Goal: Communication & Community: Participate in discussion

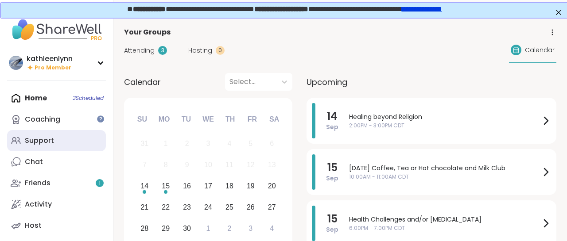
click at [51, 141] on div "Support" at bounding box center [39, 141] width 29 height 10
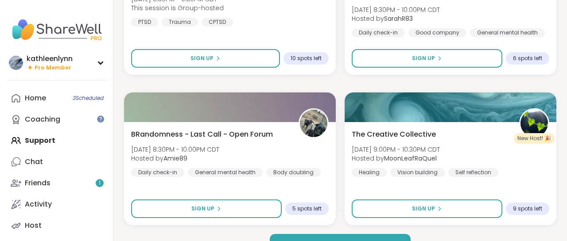
scroll to position [2628, 0]
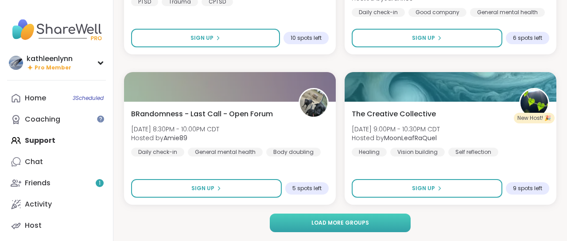
click at [341, 223] on span "Load more groups" at bounding box center [340, 223] width 58 height 8
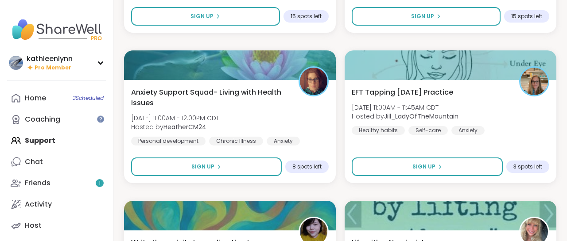
scroll to position [4331, 0]
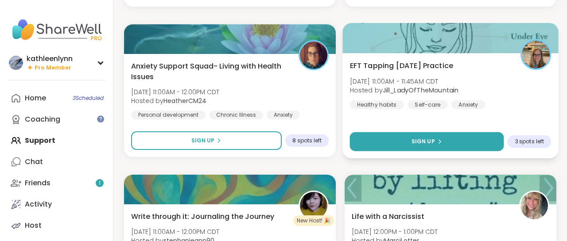
click at [430, 143] on span "Sign Up" at bounding box center [422, 142] width 23 height 8
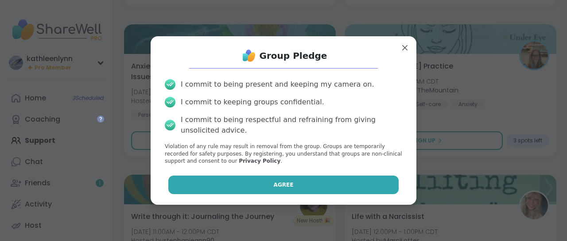
click at [335, 188] on button "Agree" at bounding box center [283, 185] width 231 height 19
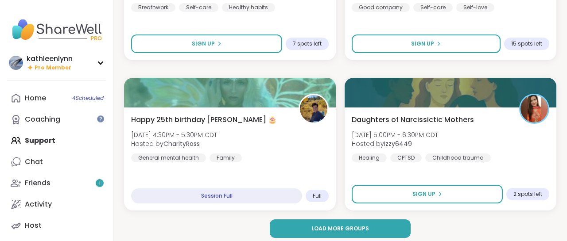
scroll to position [5336, 0]
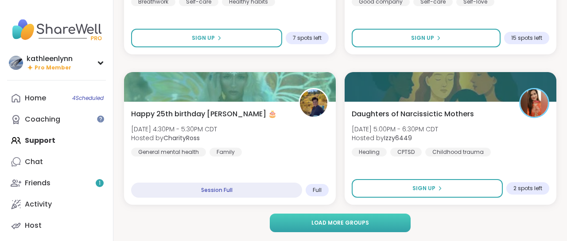
click at [370, 222] on button "Load more groups" at bounding box center [340, 223] width 140 height 19
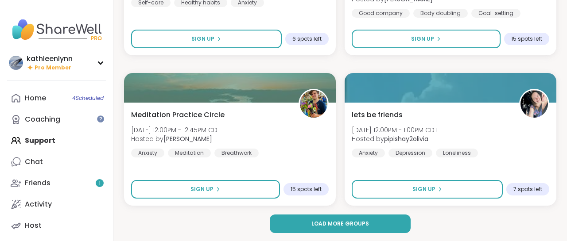
scroll to position [8045, 0]
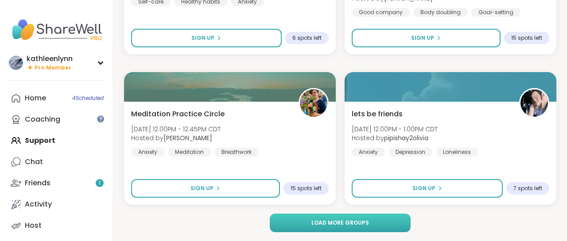
click at [370, 221] on button "Load more groups" at bounding box center [340, 223] width 140 height 19
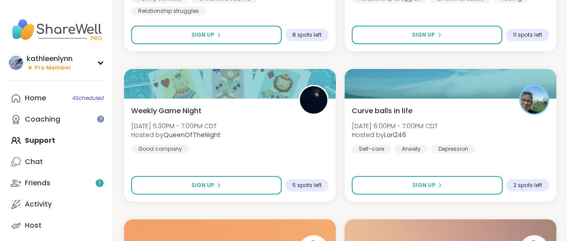
scroll to position [8804, 0]
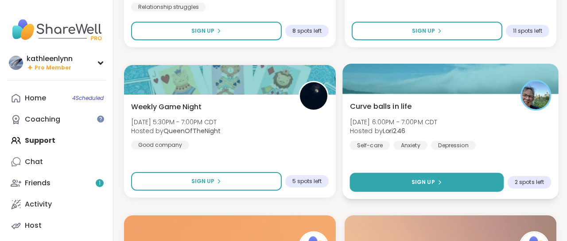
click at [433, 180] on span "Sign Up" at bounding box center [422, 182] width 23 height 8
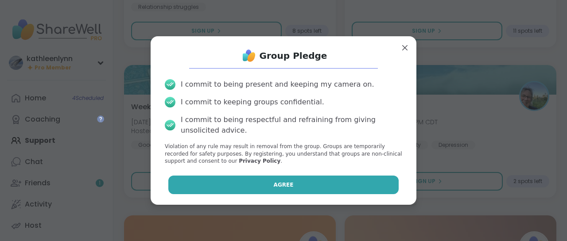
click at [364, 183] on button "Agree" at bounding box center [283, 185] width 231 height 19
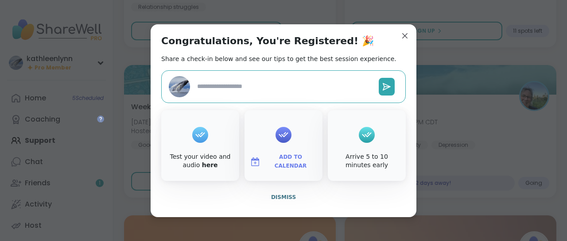
type textarea "*"
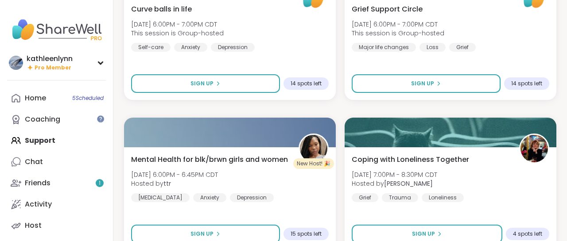
scroll to position [9057, 0]
